Goal: Find contact information: Find contact information

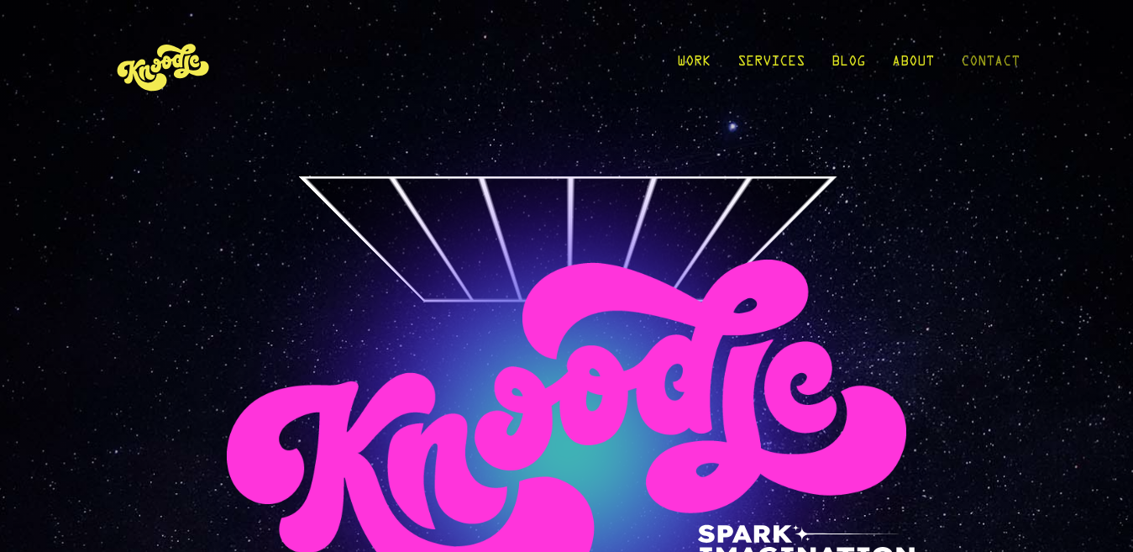
click at [978, 62] on link "Contact" at bounding box center [990, 66] width 59 height 78
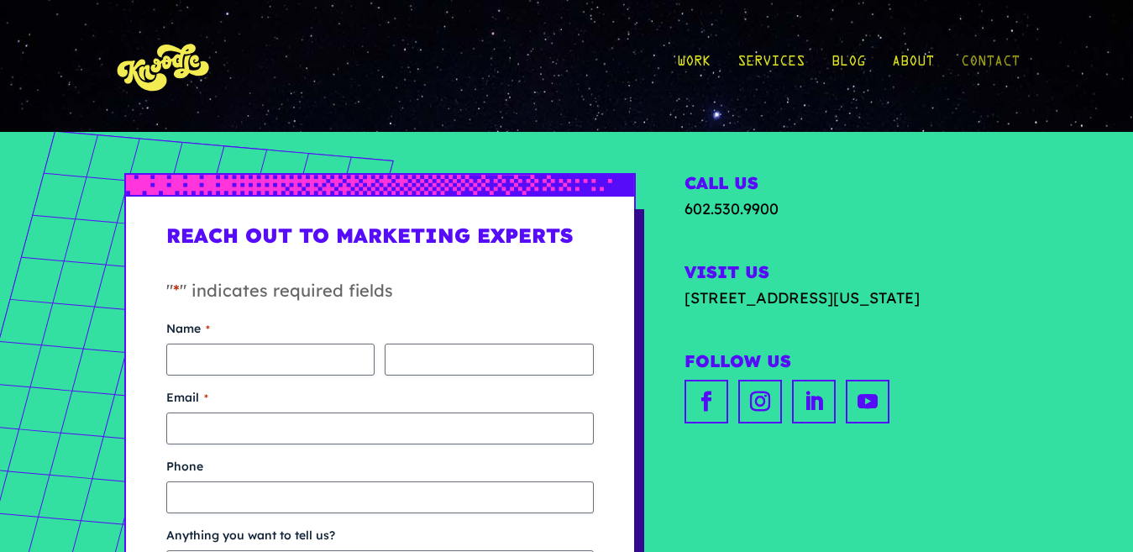
click at [972, 64] on link "Contact" at bounding box center [990, 66] width 59 height 78
click at [536, 119] on div "Work Services Blog About Contact Work Services Blog About Contact" at bounding box center [566, 66] width 906 height 132
